Goal: Task Accomplishment & Management: Manage account settings

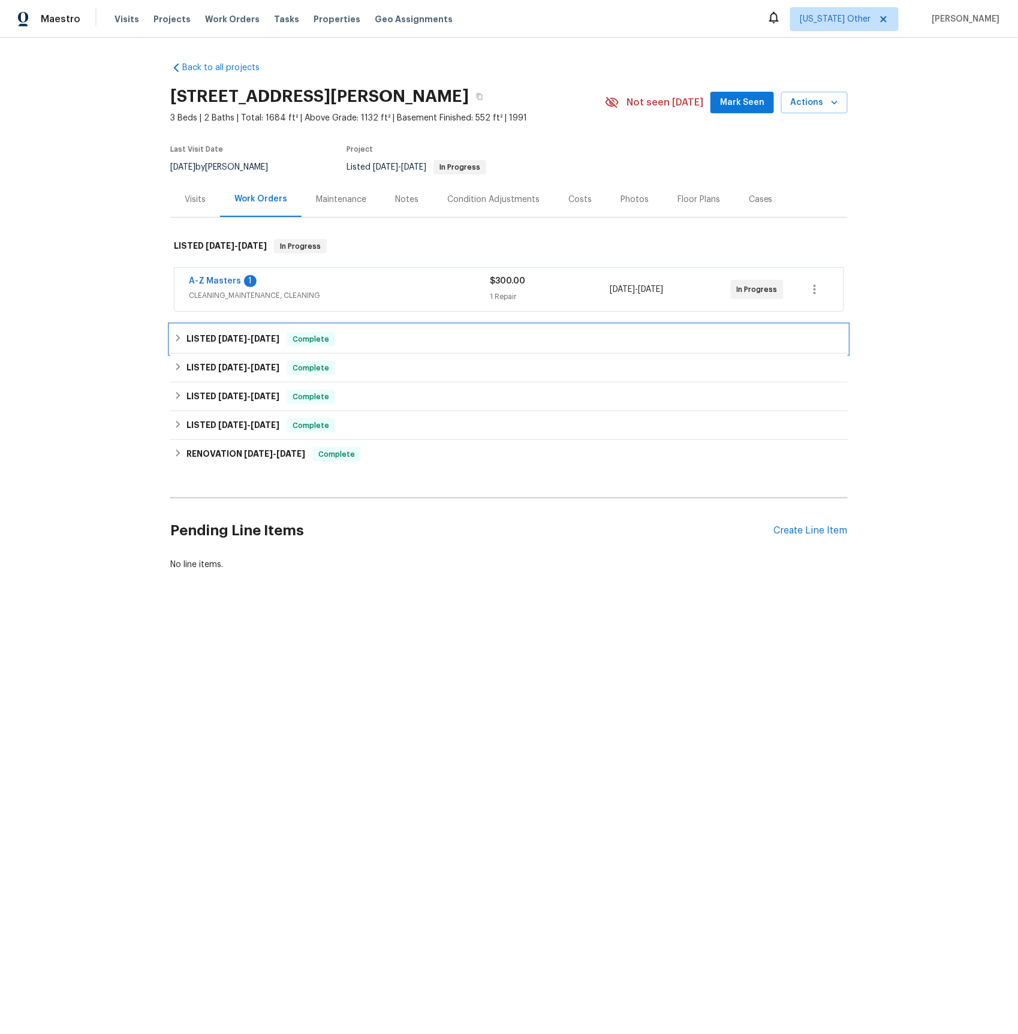
drag, startPoint x: 245, startPoint y: 335, endPoint x: 245, endPoint y: 341, distance: 6.6
click at [245, 335] on span "[DATE]" at bounding box center [232, 339] width 29 height 8
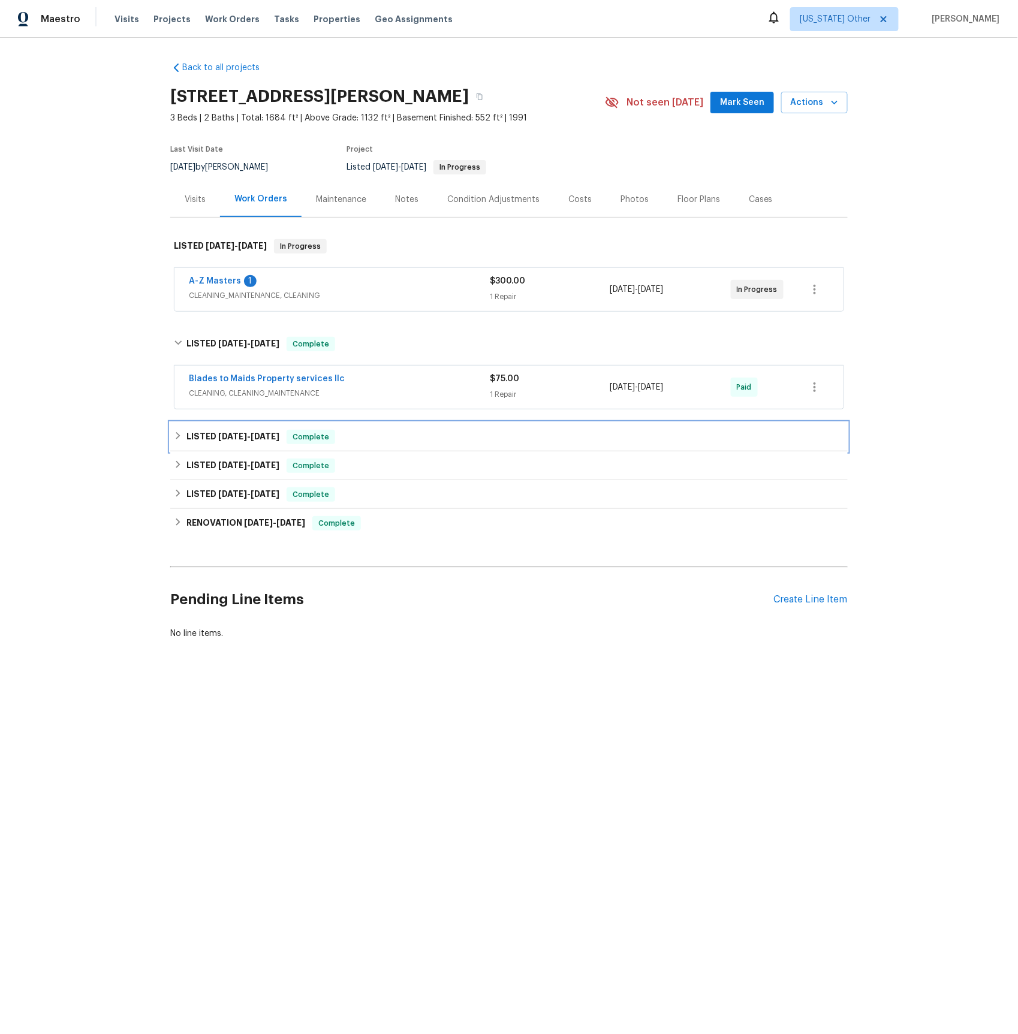
click at [221, 437] on span "[DATE]" at bounding box center [232, 436] width 29 height 8
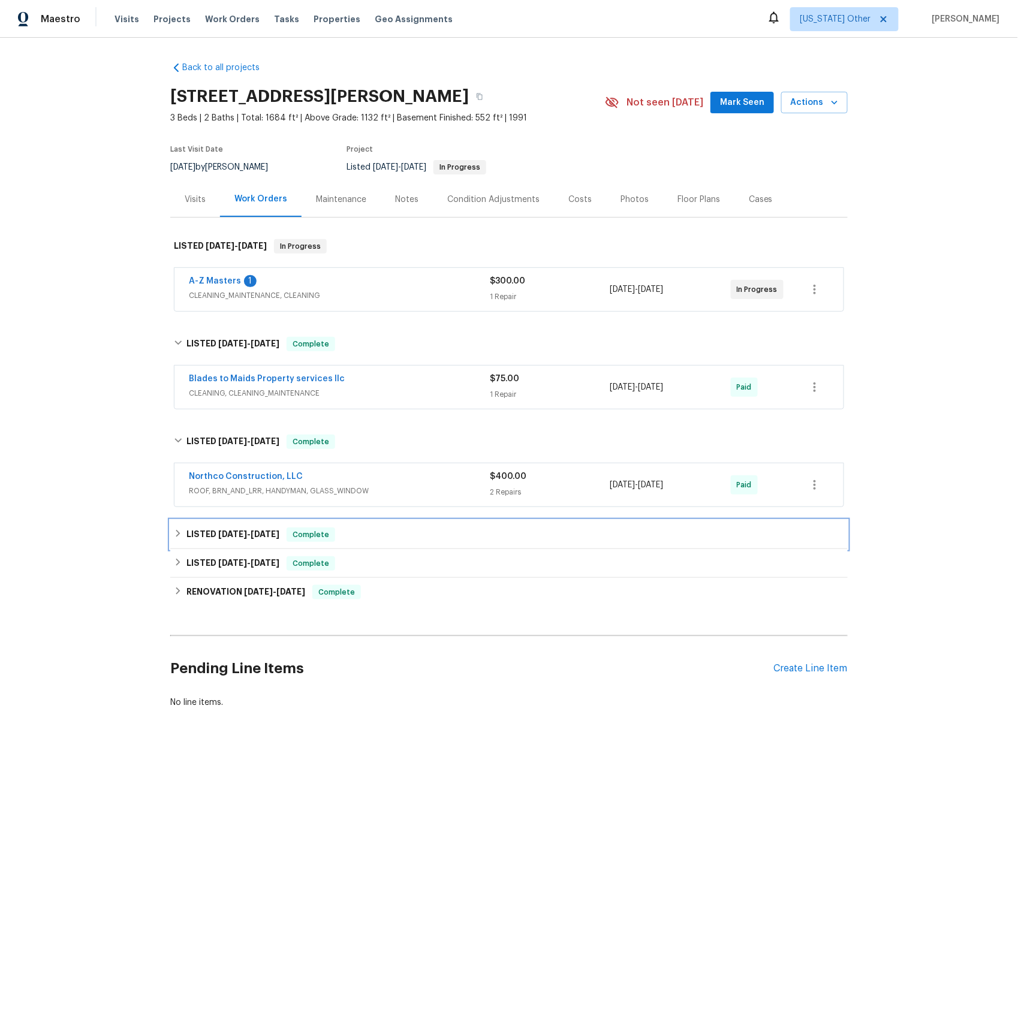
drag, startPoint x: 212, startPoint y: 536, endPoint x: 210, endPoint y: 561, distance: 24.6
click at [212, 536] on h6 "LISTED [DATE] - [DATE]" at bounding box center [232, 535] width 93 height 14
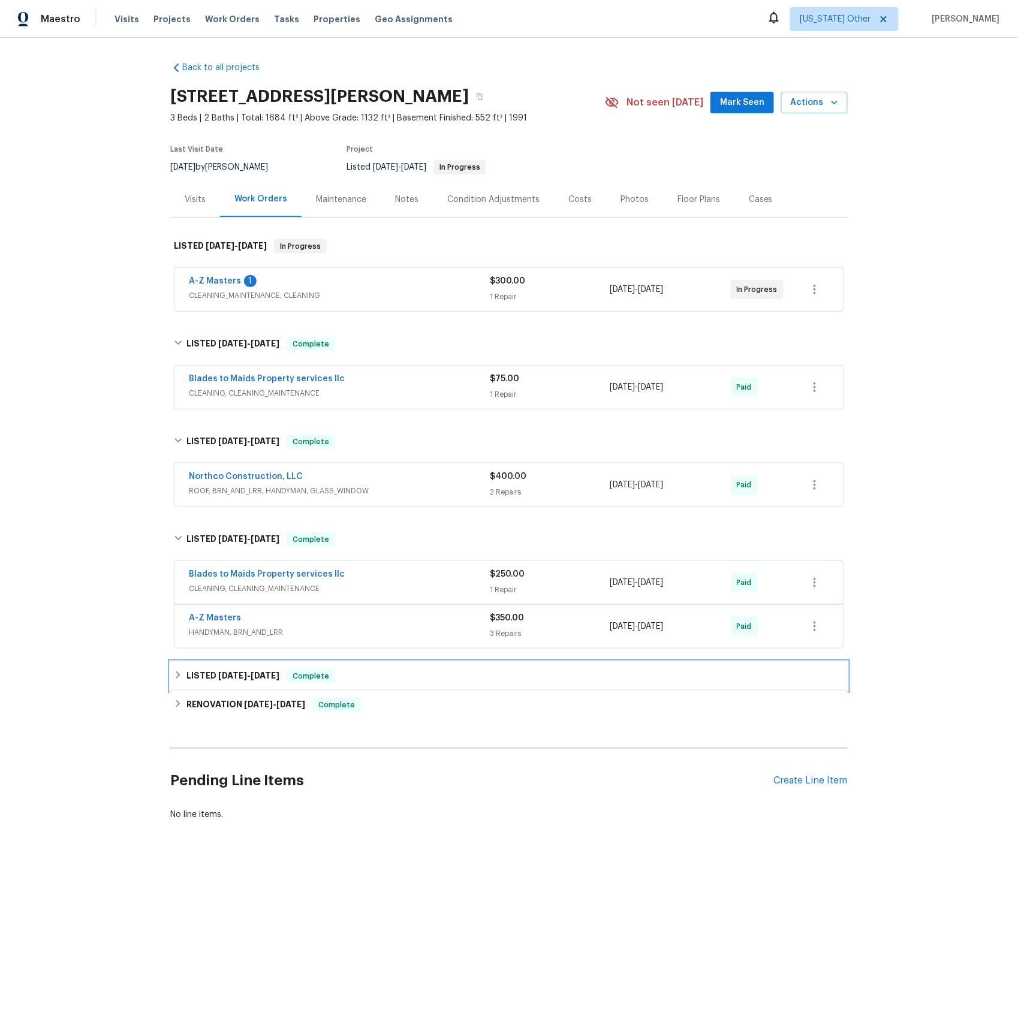
click at [204, 680] on h6 "LISTED [DATE] - [DATE]" at bounding box center [232, 676] width 93 height 14
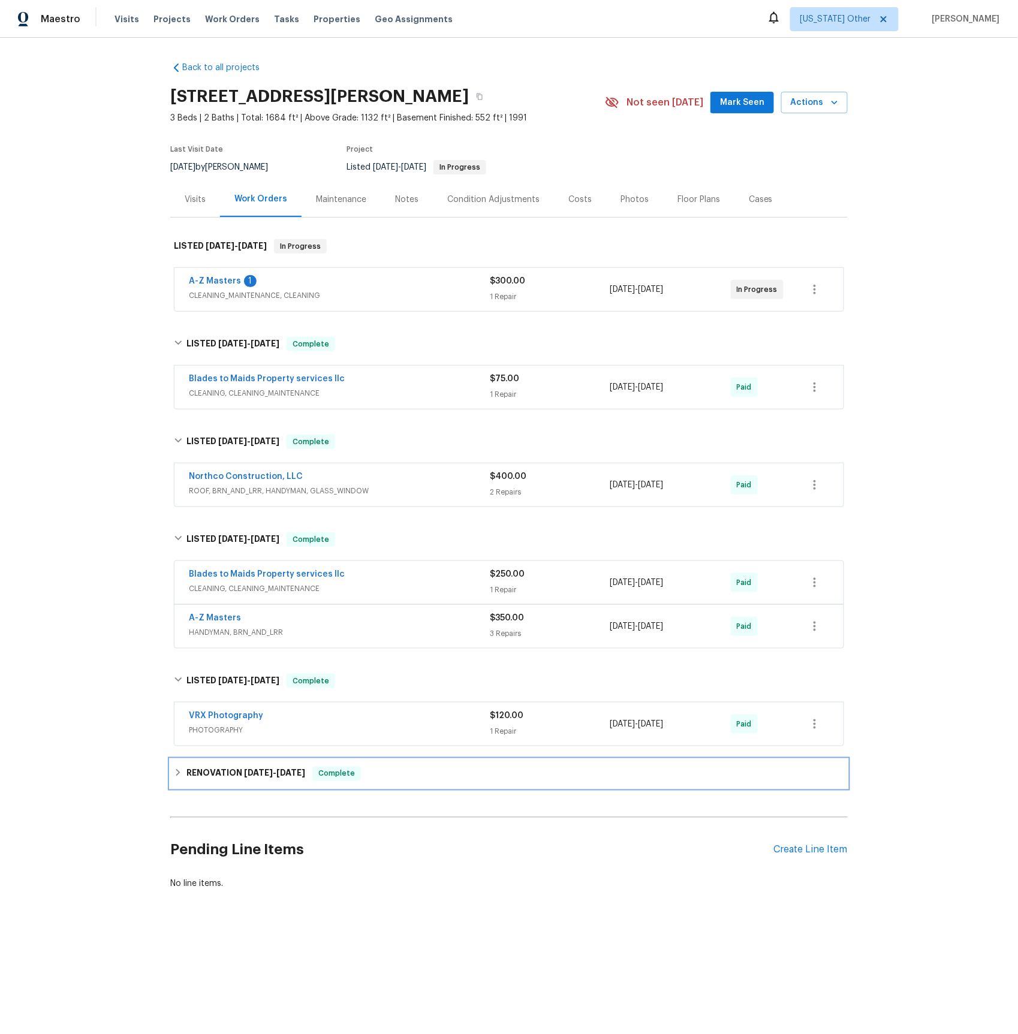
drag, startPoint x: 257, startPoint y: 780, endPoint x: 311, endPoint y: 753, distance: 60.3
click at [257, 780] on h6 "RENOVATION [DATE] - [DATE]" at bounding box center [245, 774] width 119 height 14
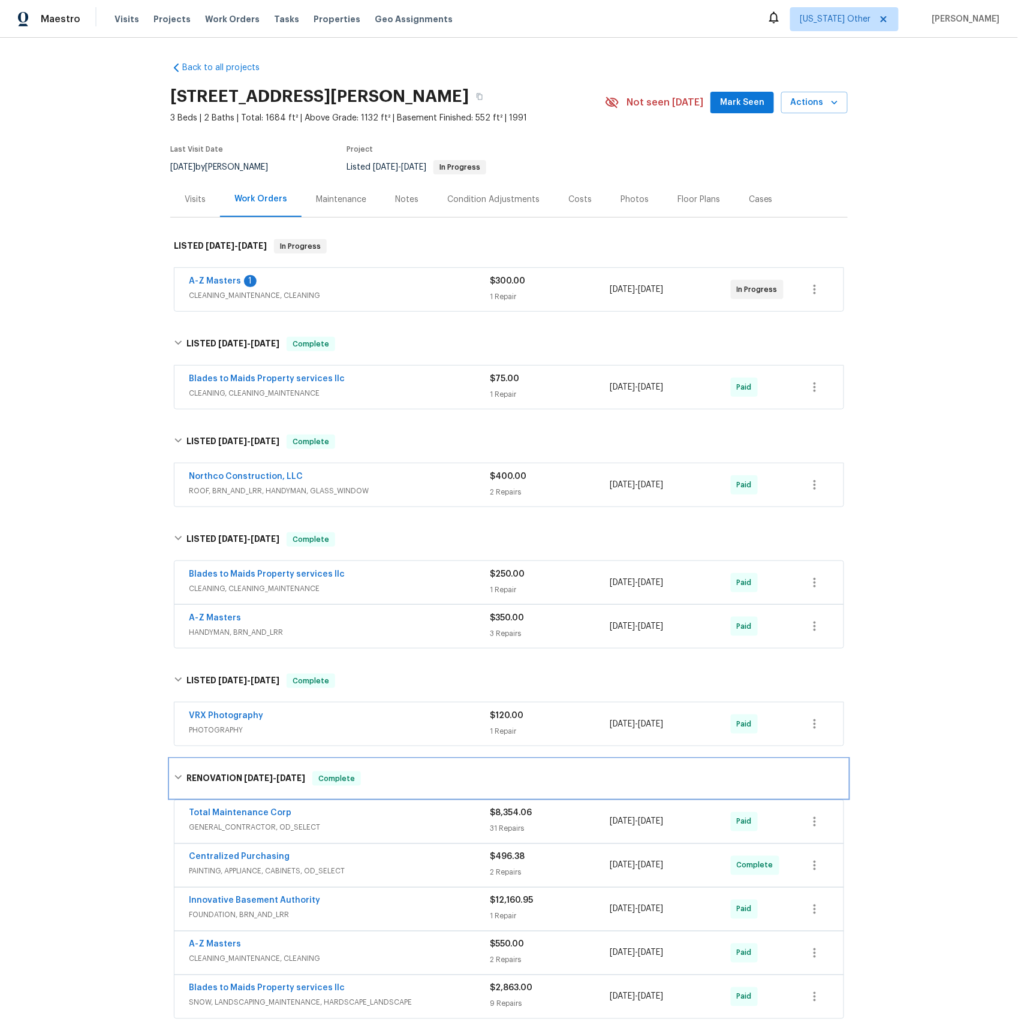
scroll to position [176, 0]
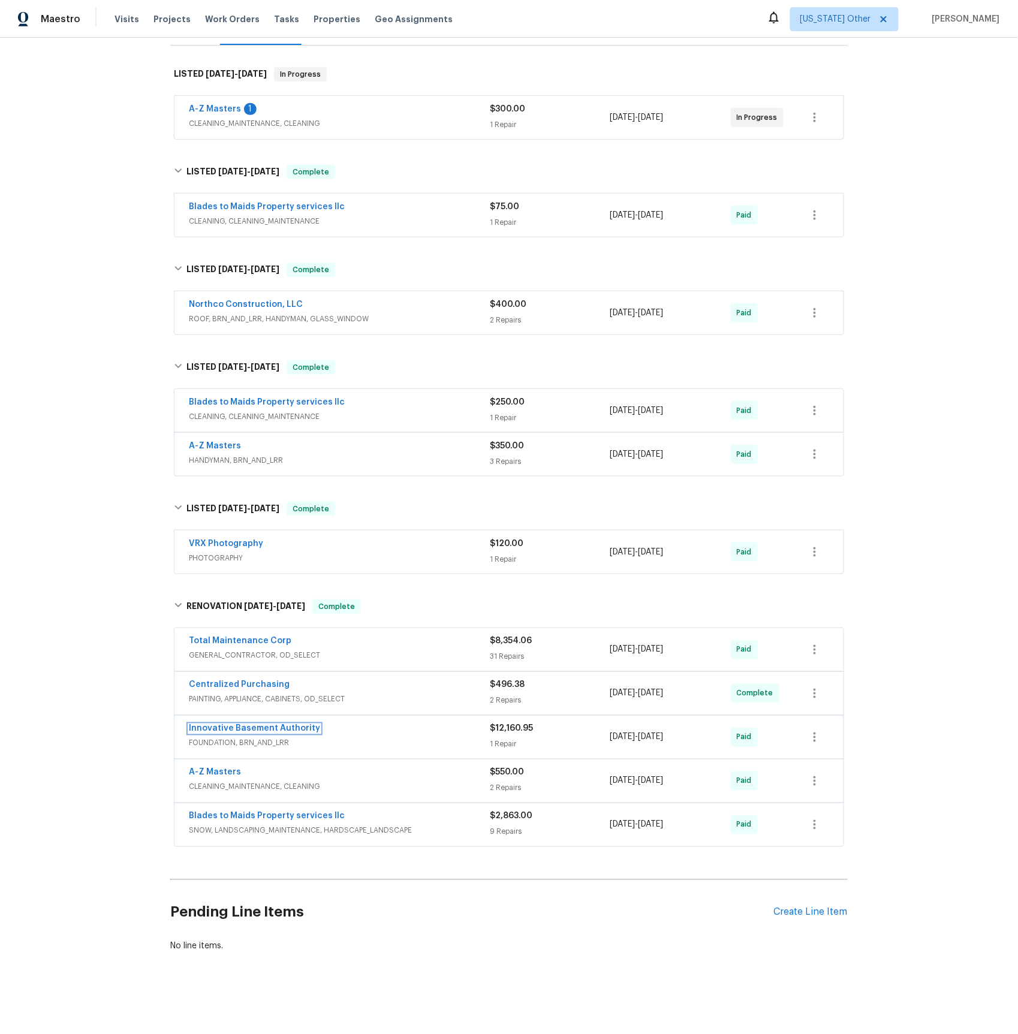
click at [237, 729] on link "Innovative Basement Authority" at bounding box center [254, 729] width 131 height 8
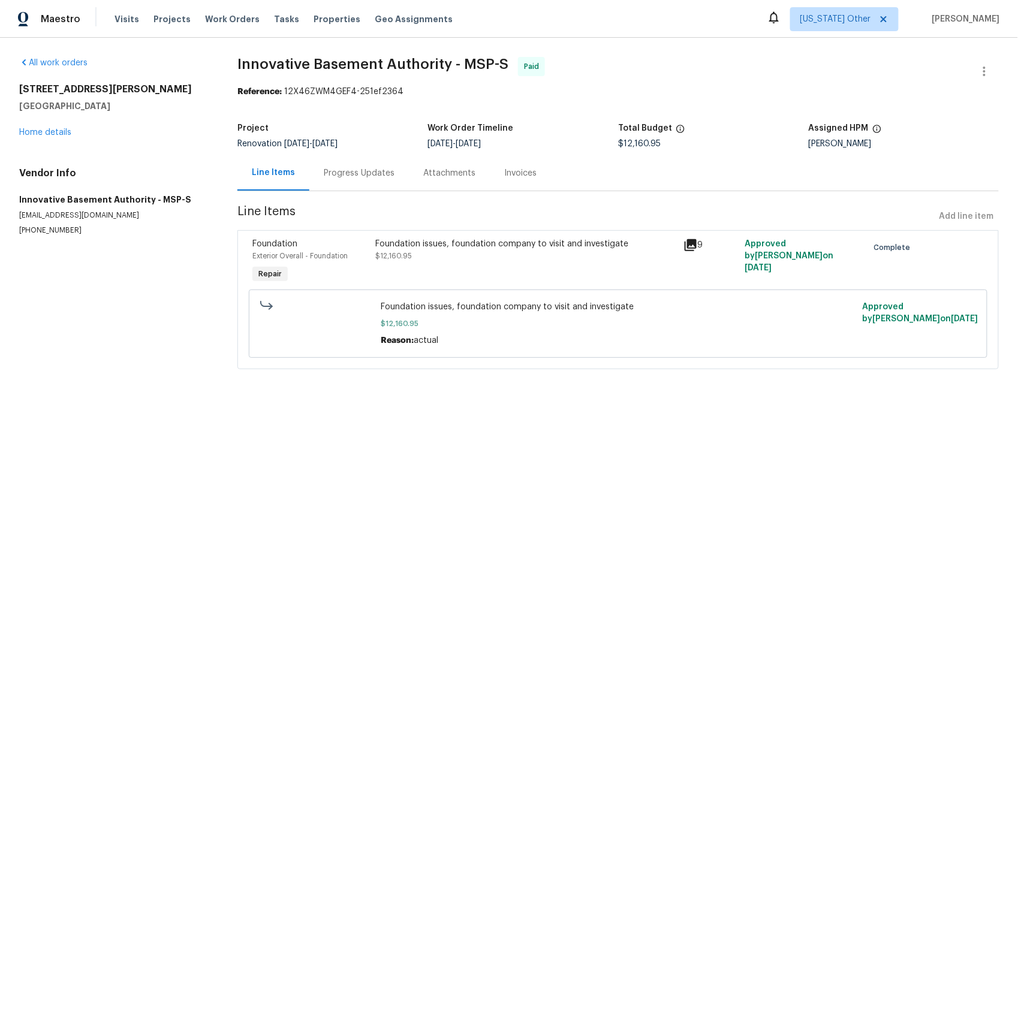
click at [372, 179] on div "Progress Updates" at bounding box center [359, 173] width 71 height 12
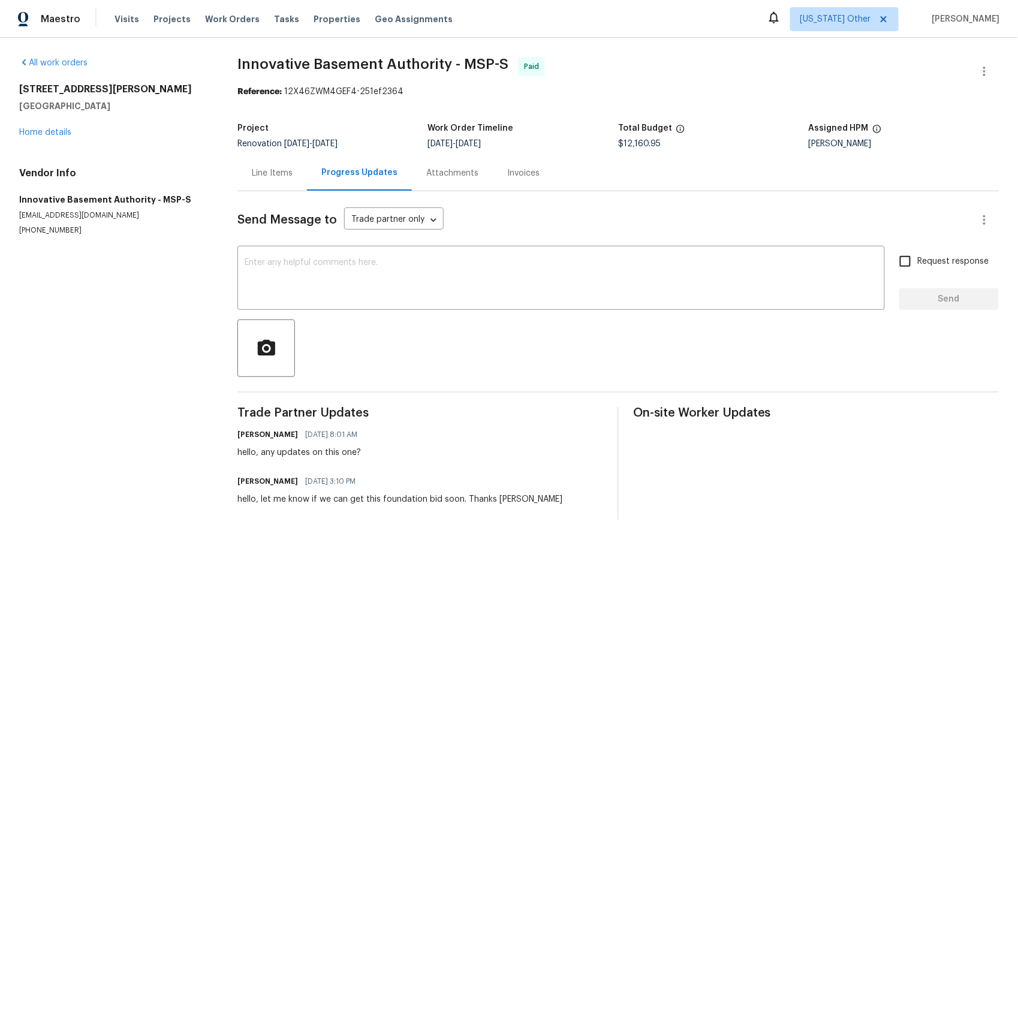
click at [520, 174] on div "Invoices" at bounding box center [523, 173] width 32 height 12
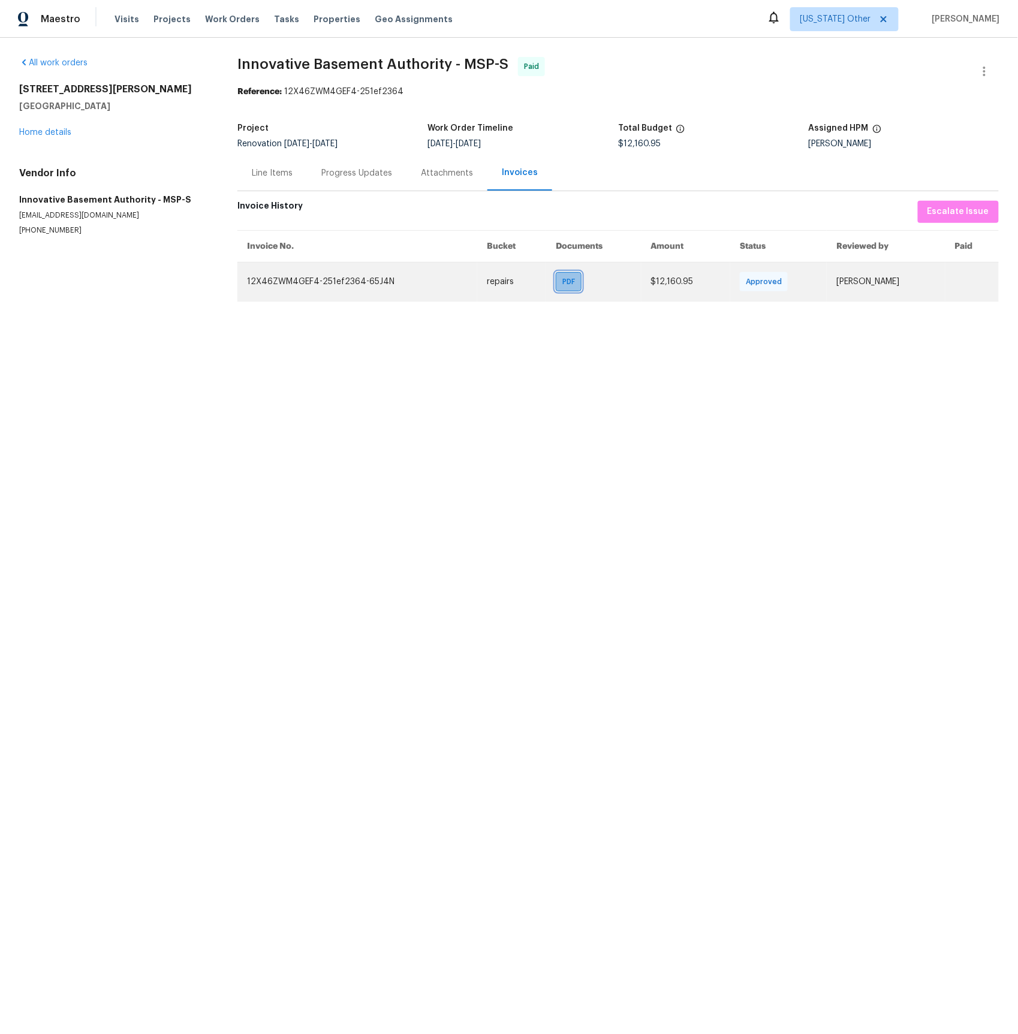
click at [562, 284] on span "PDF" at bounding box center [570, 282] width 17 height 12
